Goal: Transaction & Acquisition: Purchase product/service

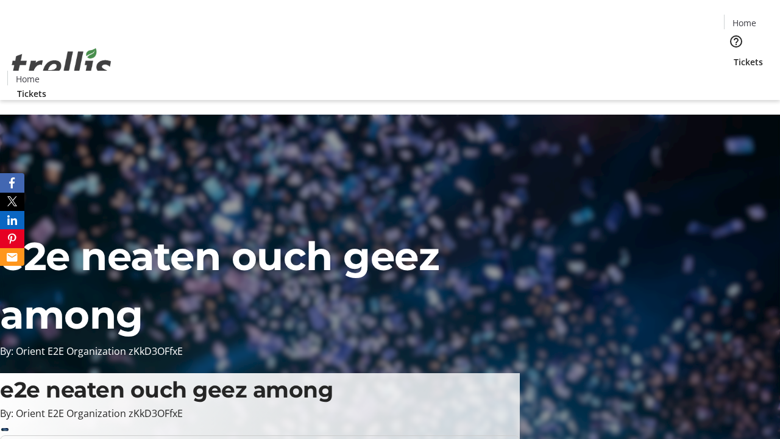
click at [734, 55] on span "Tickets" at bounding box center [748, 61] width 29 height 13
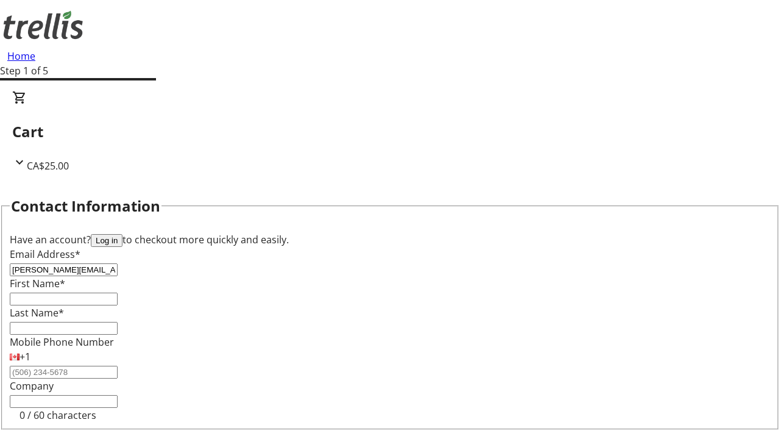
type input "[PERSON_NAME][EMAIL_ADDRESS][DOMAIN_NAME]"
type input "[PERSON_NAME]"
type input "Hagenes"
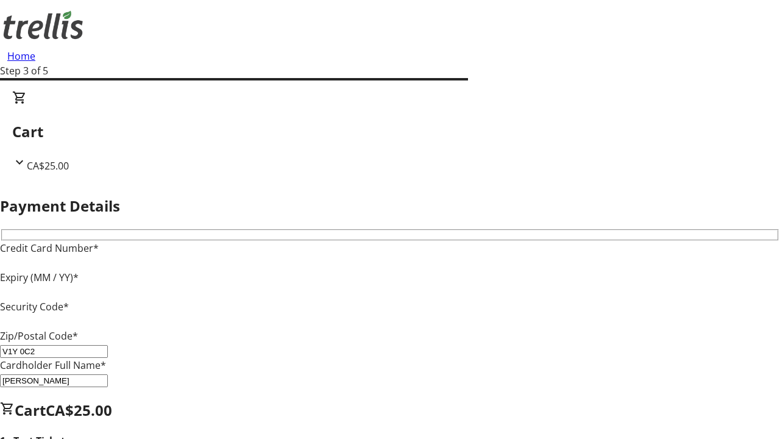
type input "V1Y 0C2"
